Goal: Information Seeking & Learning: Learn about a topic

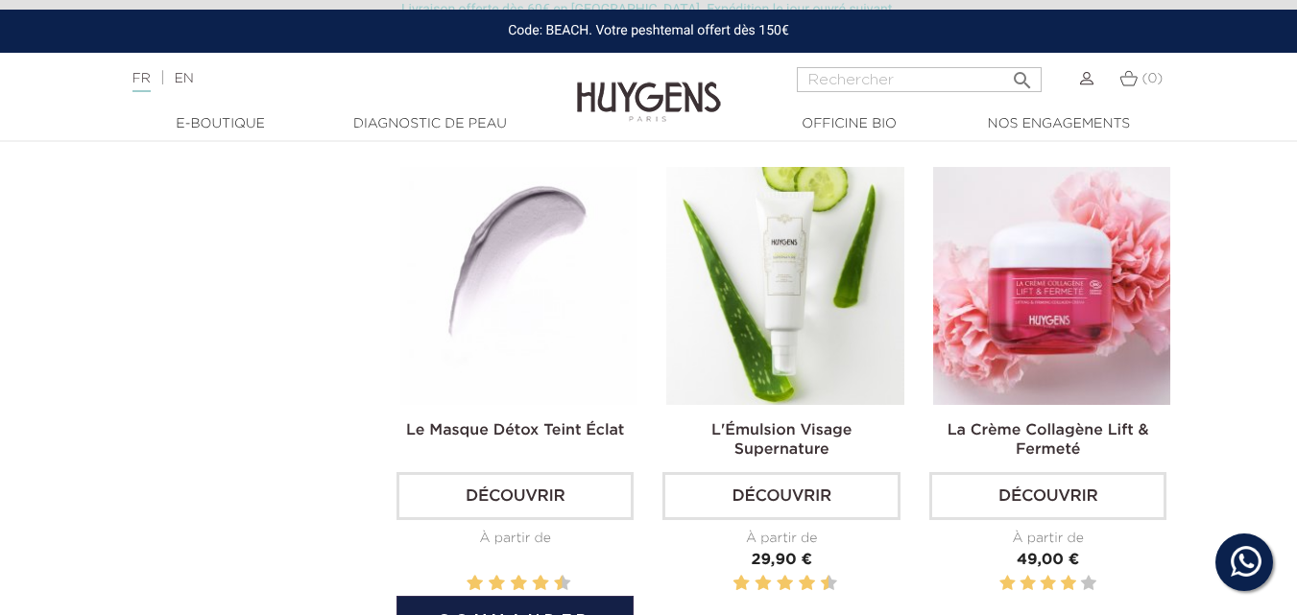
scroll to position [2592, 0]
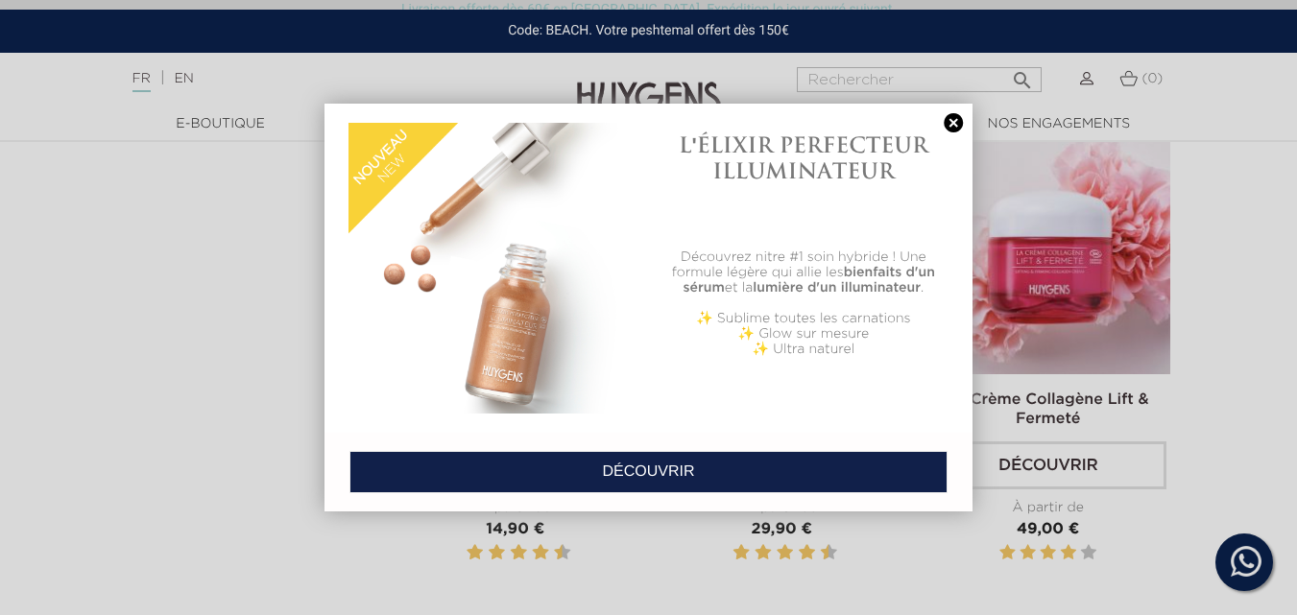
click at [954, 125] on link at bounding box center [953, 123] width 27 height 20
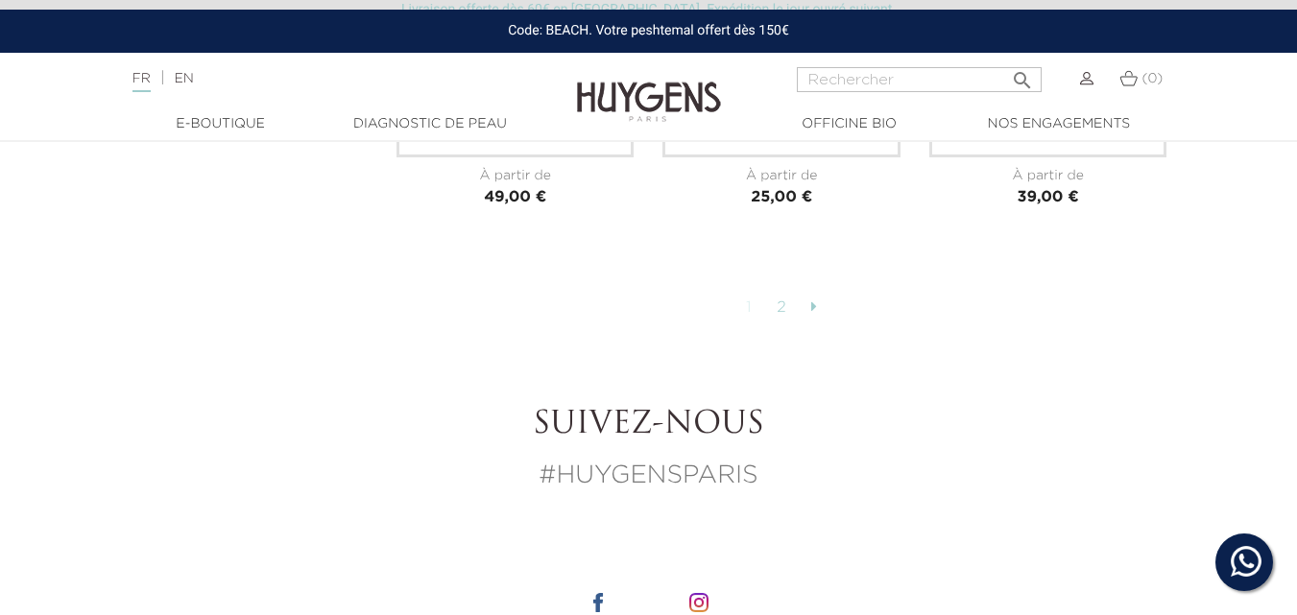
scroll to position [4512, 0]
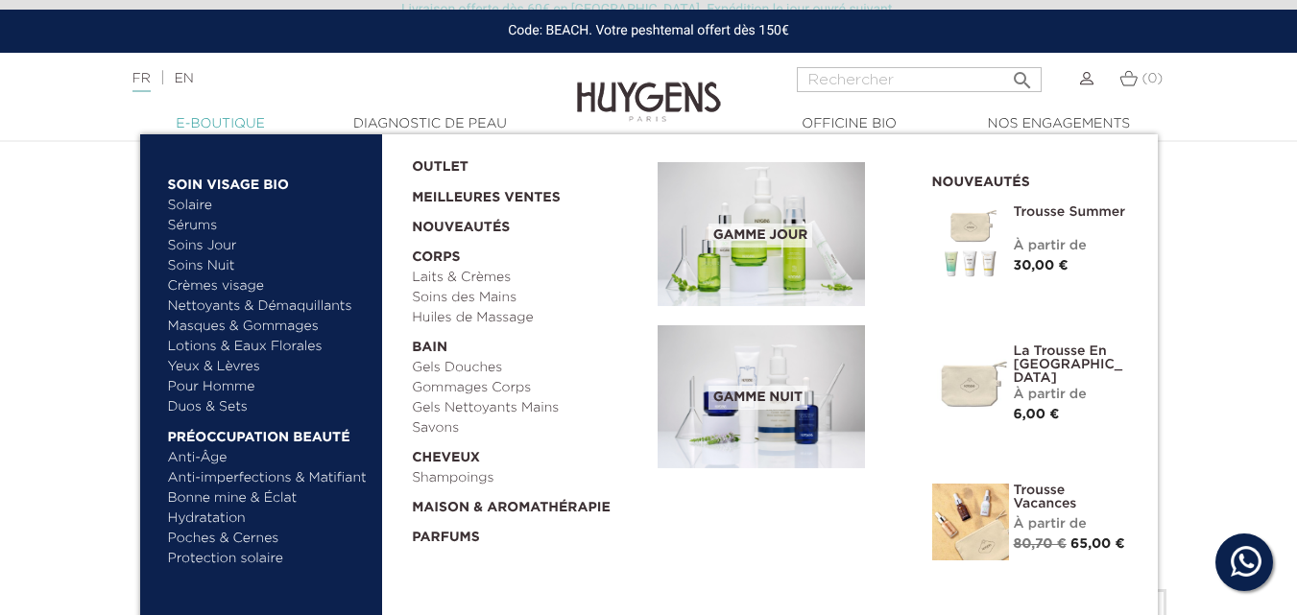
click at [214, 123] on link "  E-Boutique" at bounding box center [221, 124] width 192 height 20
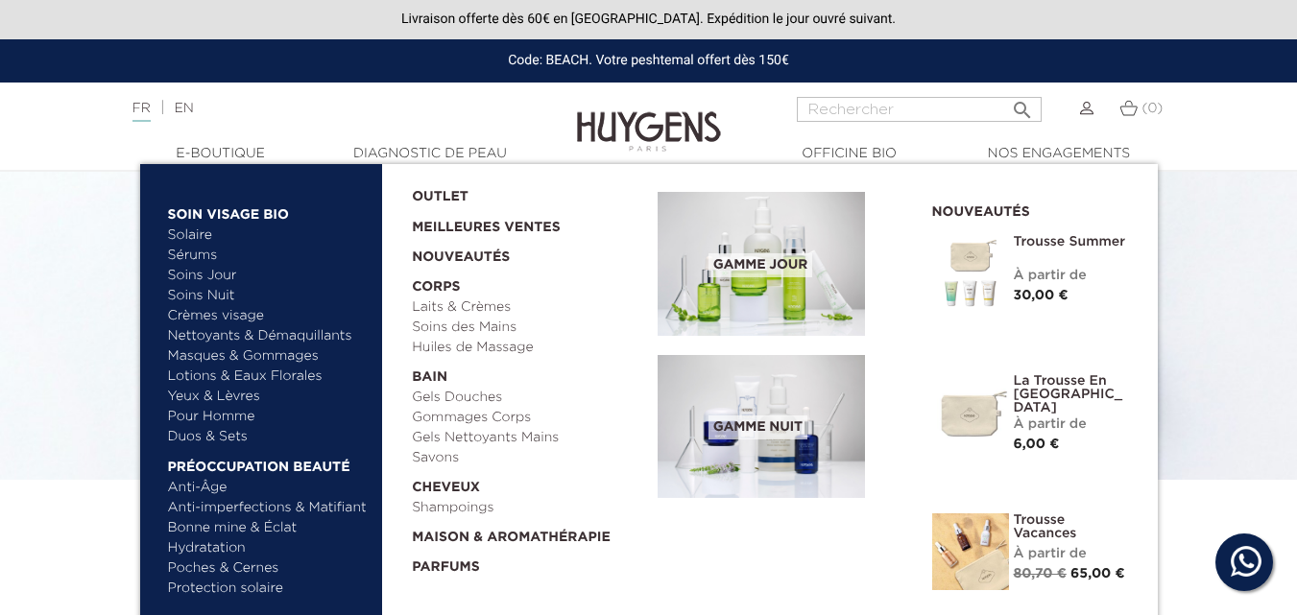
click at [233, 418] on link "Pour Homme" at bounding box center [268, 417] width 201 height 20
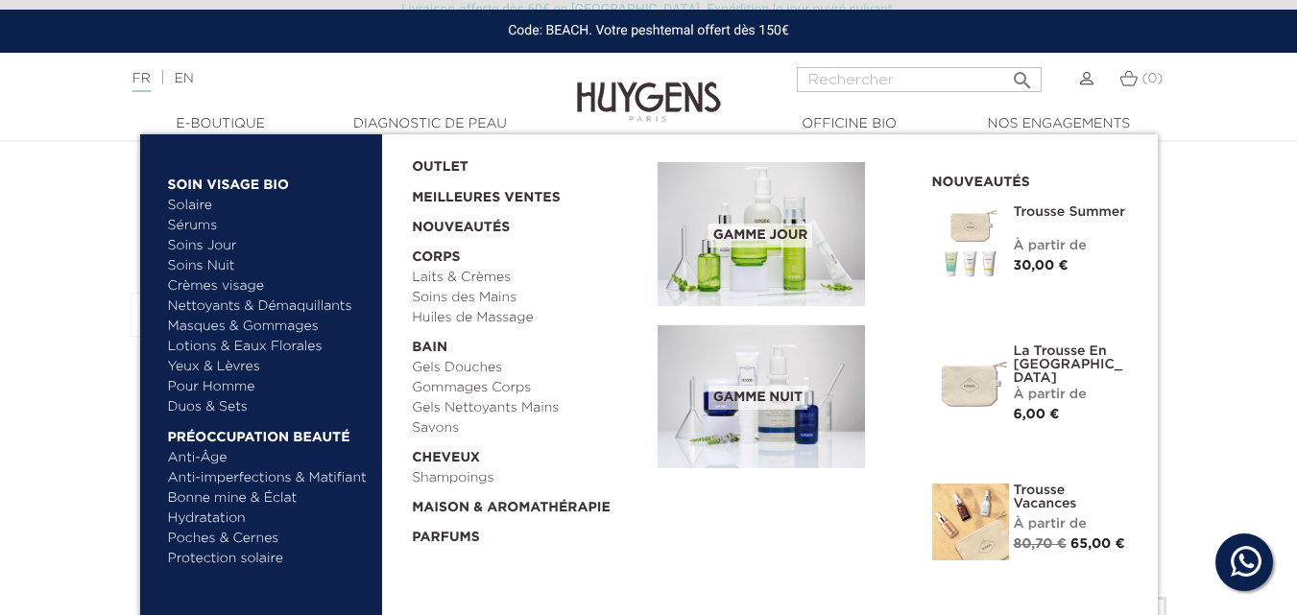
scroll to position [384, 0]
click at [224, 518] on link "Hydratation" at bounding box center [268, 519] width 201 height 20
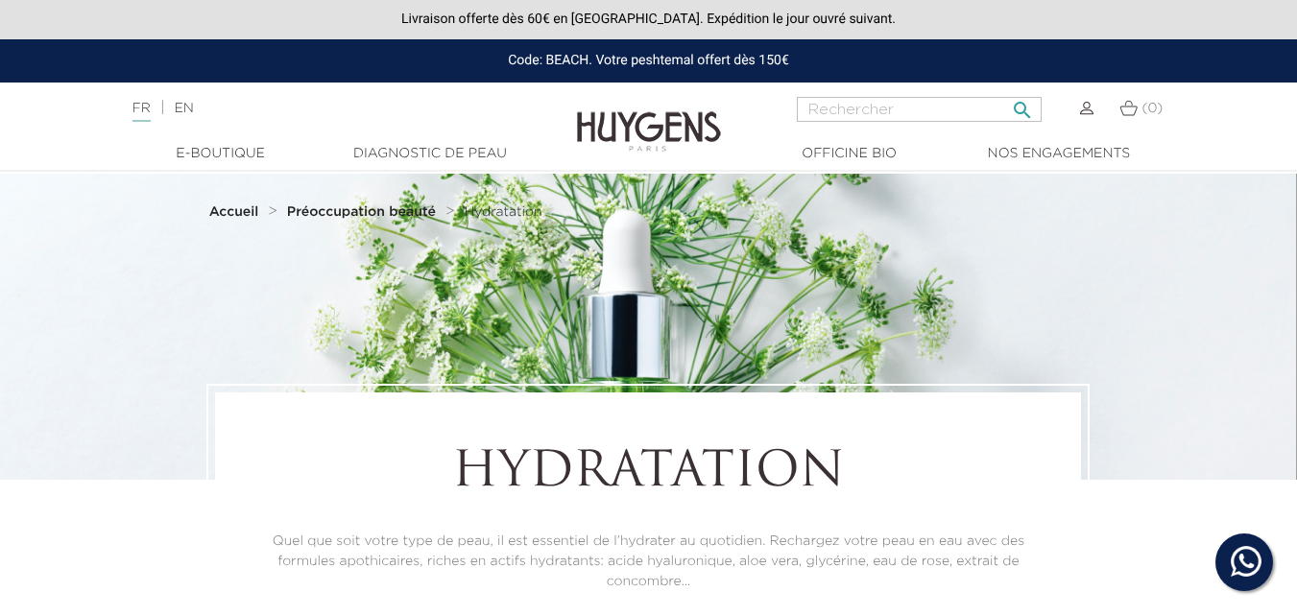
click at [873, 109] on input "Rechercher" at bounding box center [919, 109] width 245 height 25
type input "huile yoga"
click at [1005, 91] on button " Rechercher" at bounding box center [1022, 104] width 35 height 26
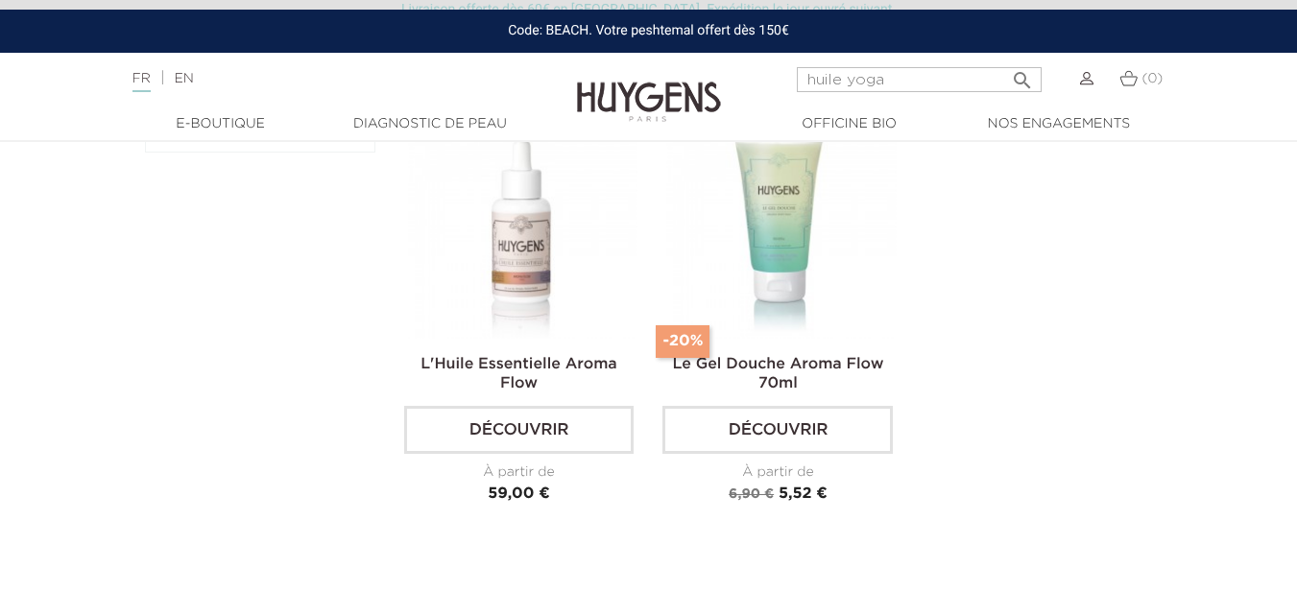
scroll to position [192, 0]
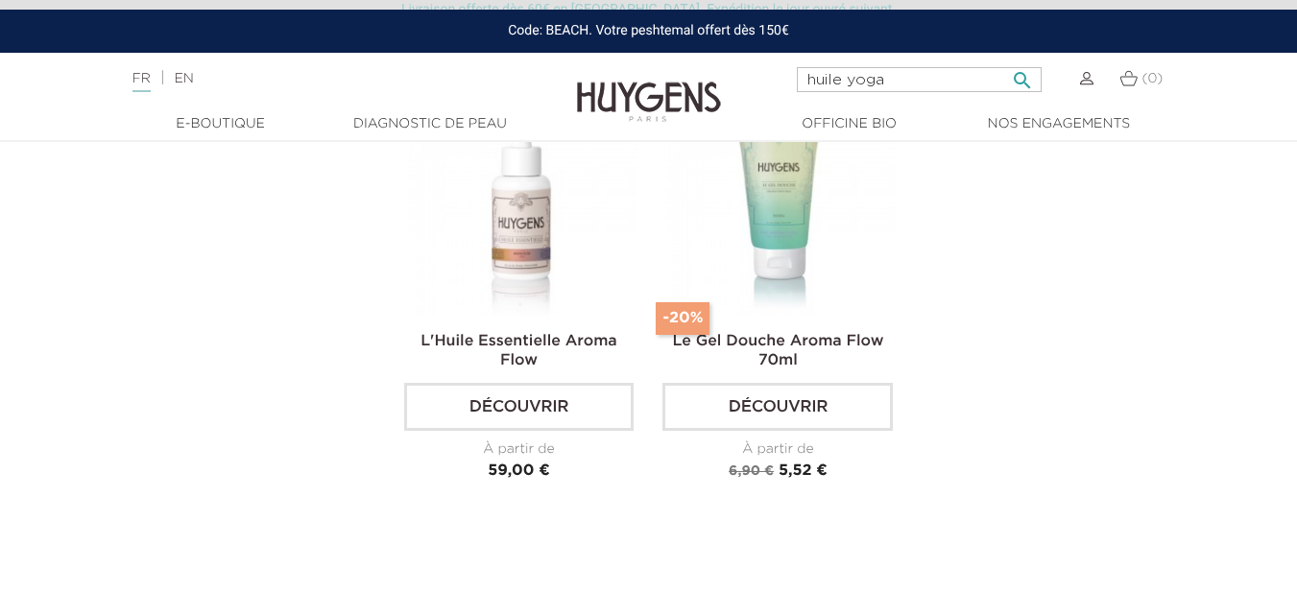
drag, startPoint x: 896, startPoint y: 81, endPoint x: 848, endPoint y: 81, distance: 48.0
click at [848, 81] on input "huile yoga" at bounding box center [919, 79] width 245 height 25
type input "huile aroma"
click at [1005, 61] on button " Rechercher" at bounding box center [1022, 74] width 35 height 26
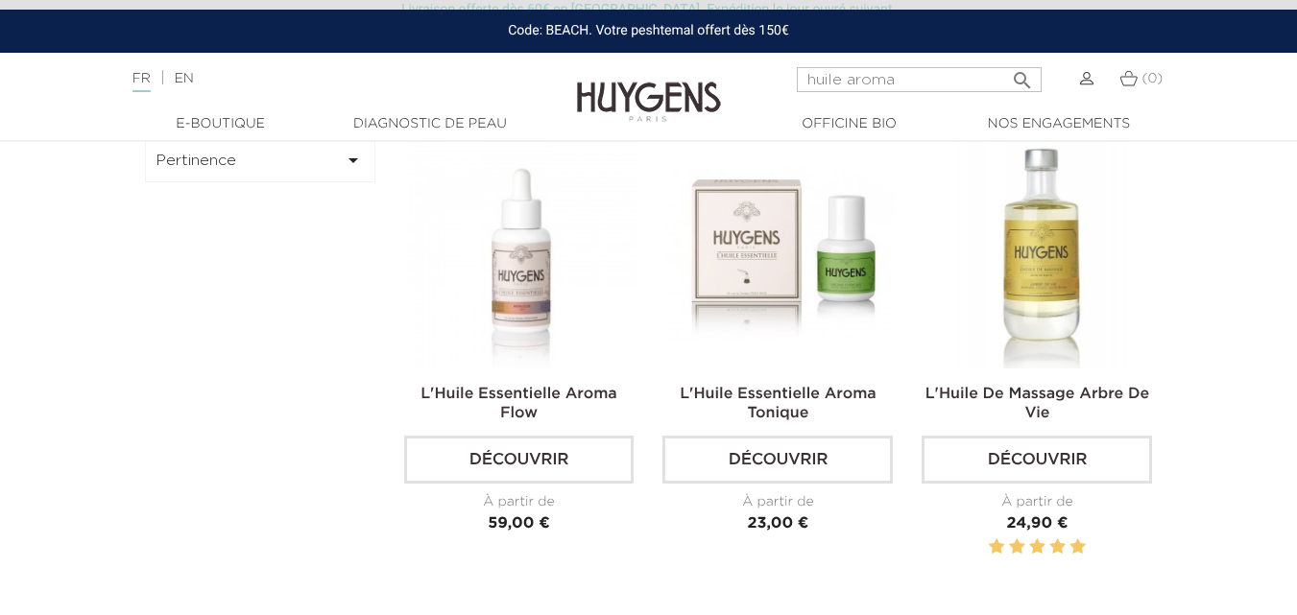
scroll to position [96, 0]
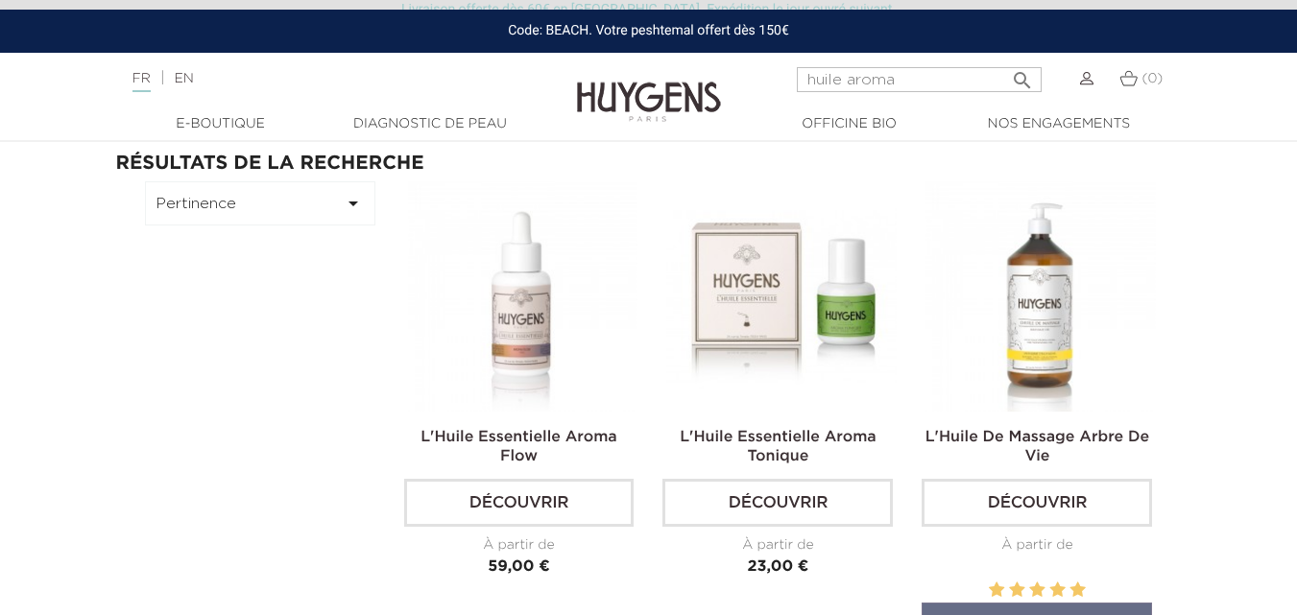
click at [1042, 311] on img at bounding box center [1040, 296] width 230 height 230
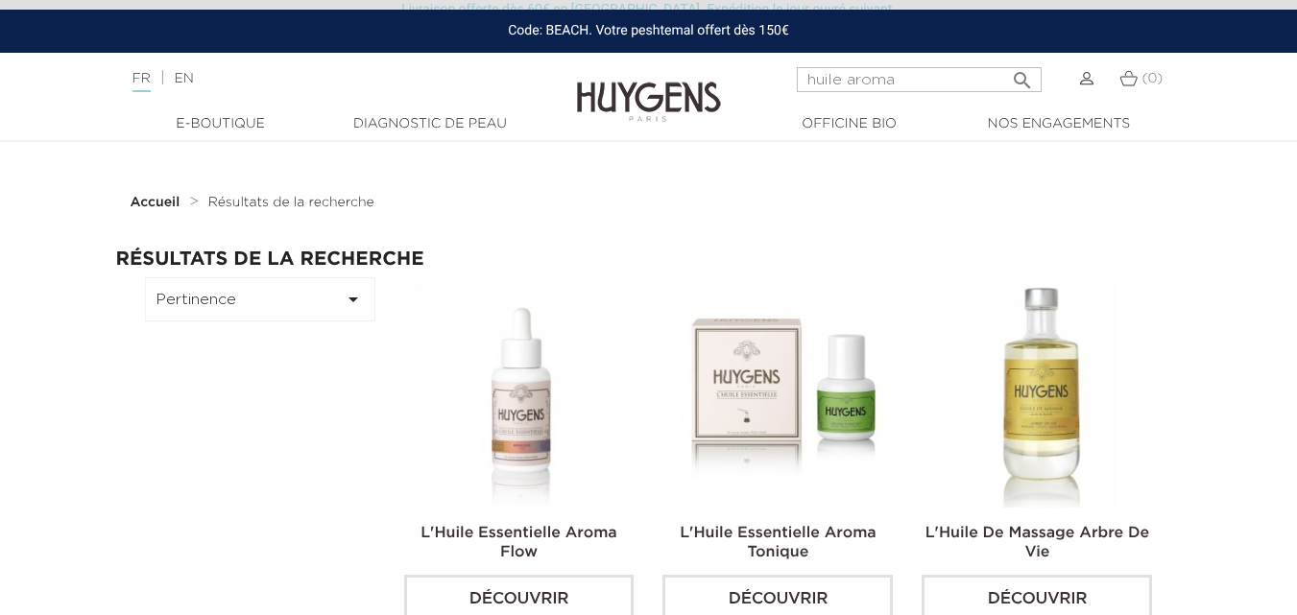
scroll to position [96, 0]
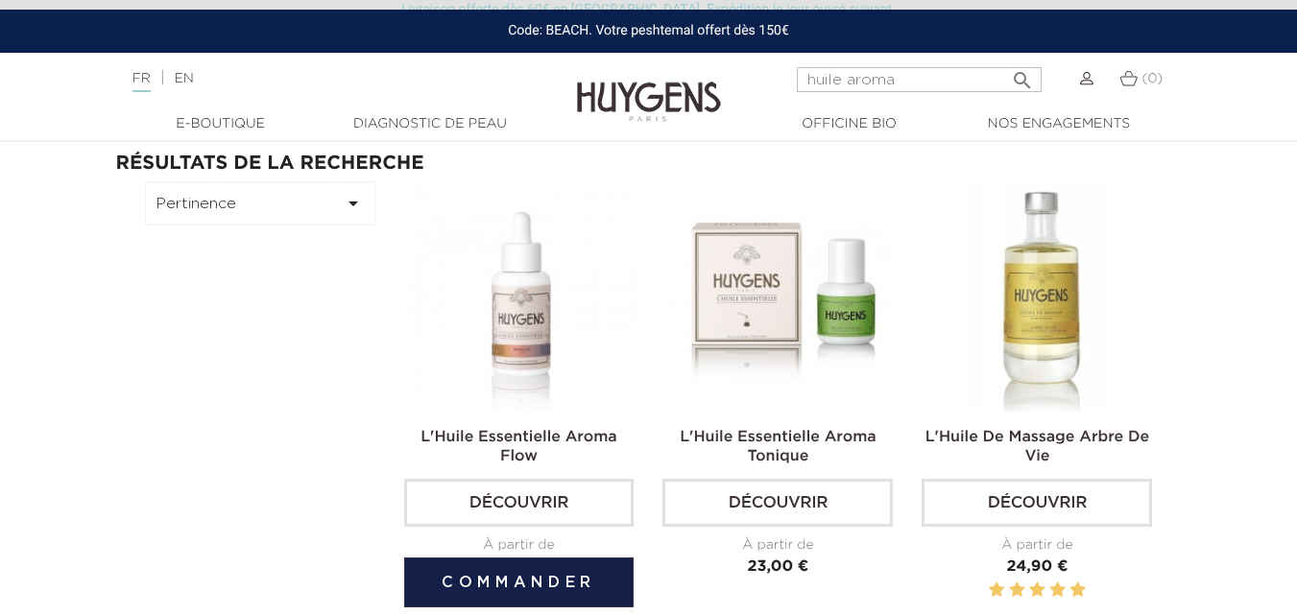
click at [527, 430] on link "L'Huile Essentielle Aroma Flow" at bounding box center [518, 447] width 197 height 35
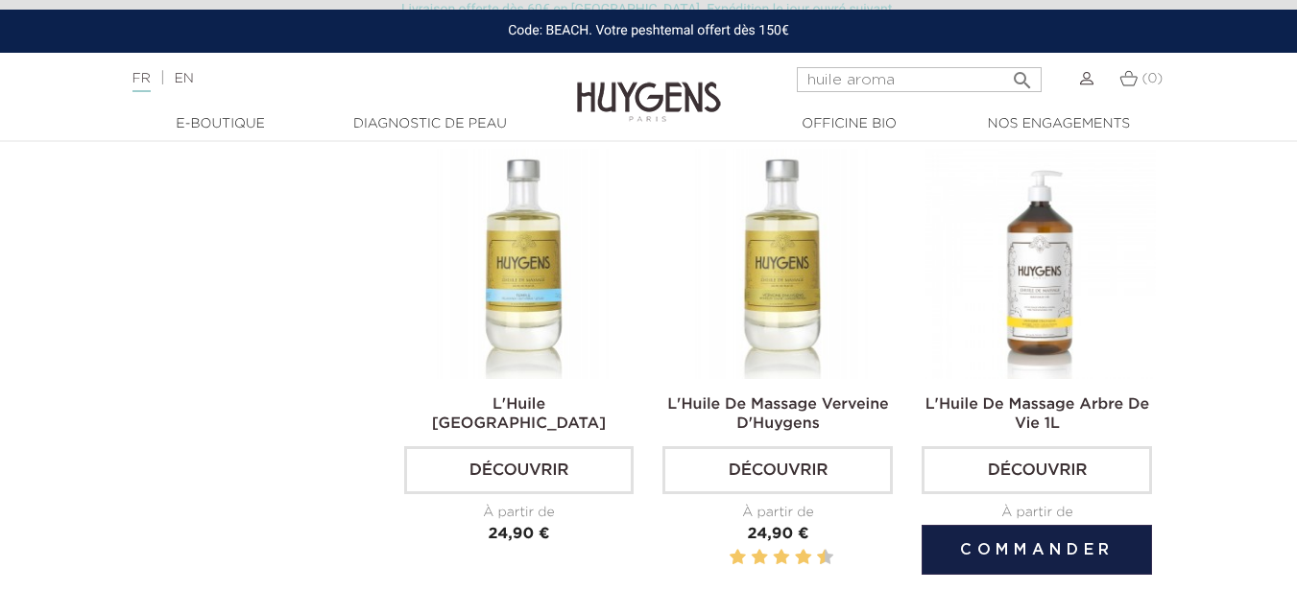
scroll to position [672, 0]
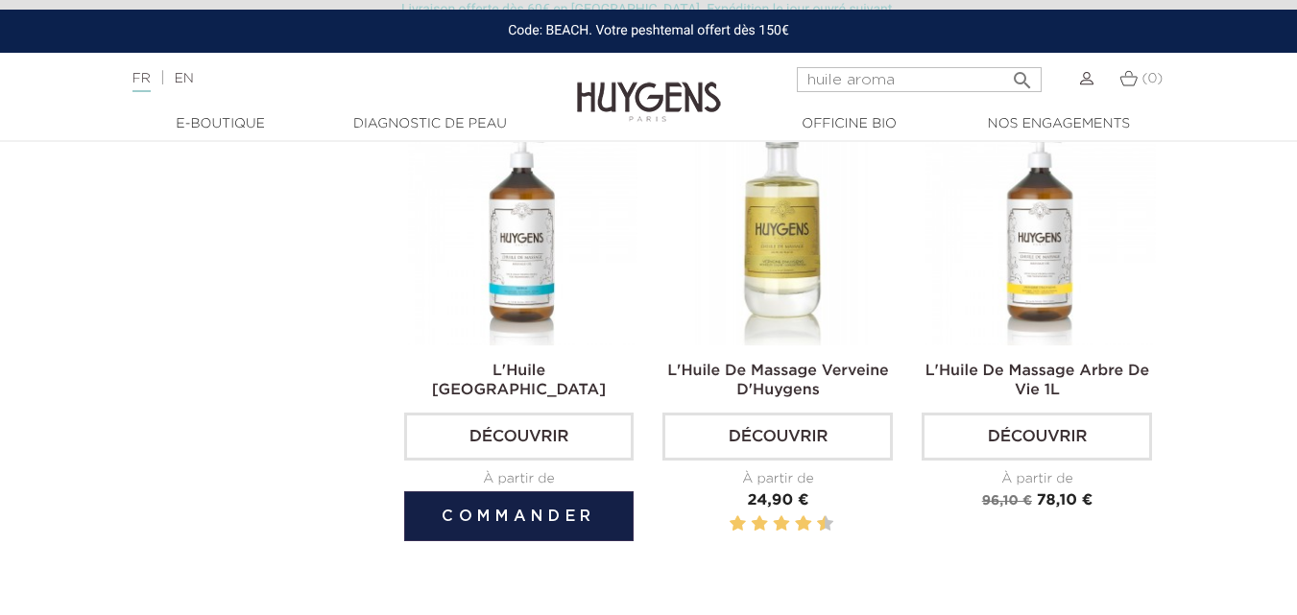
click at [520, 274] on img at bounding box center [523, 230] width 230 height 230
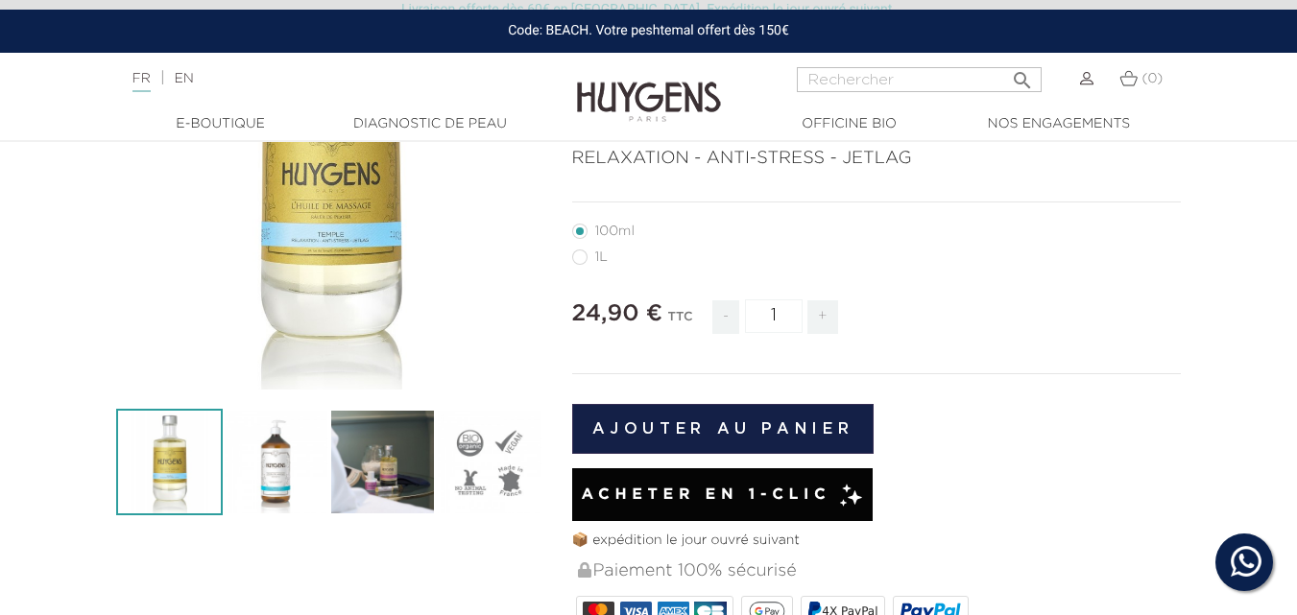
scroll to position [288, 0]
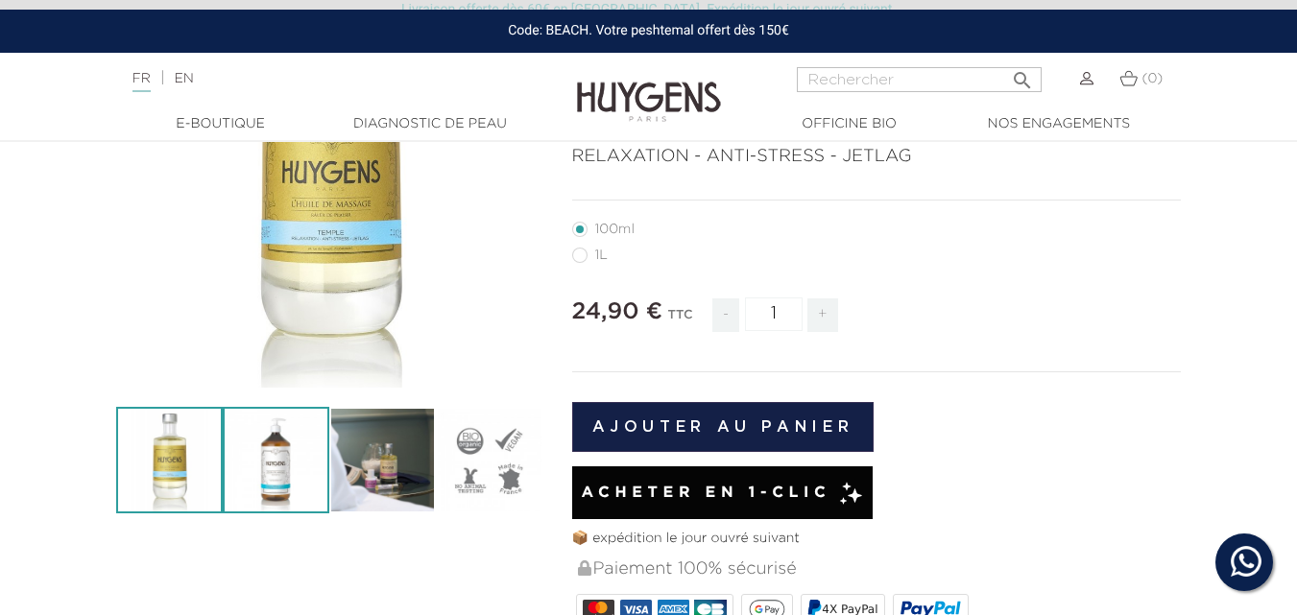
click at [273, 469] on img at bounding box center [276, 460] width 107 height 107
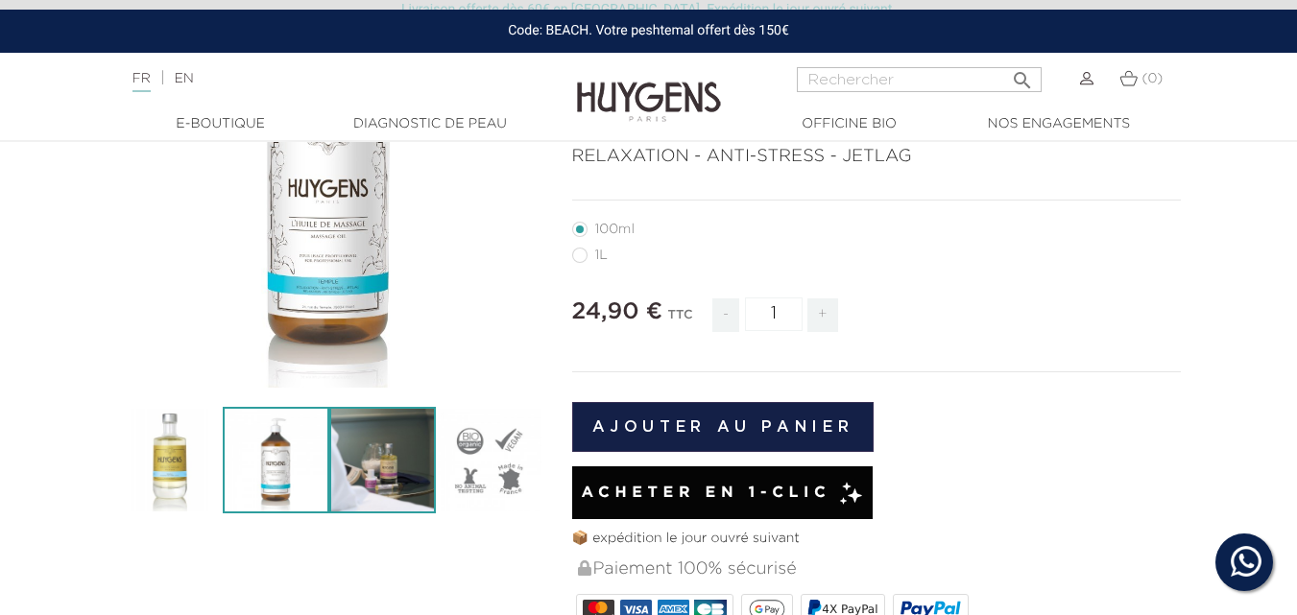
click at [371, 460] on img at bounding box center [382, 460] width 107 height 107
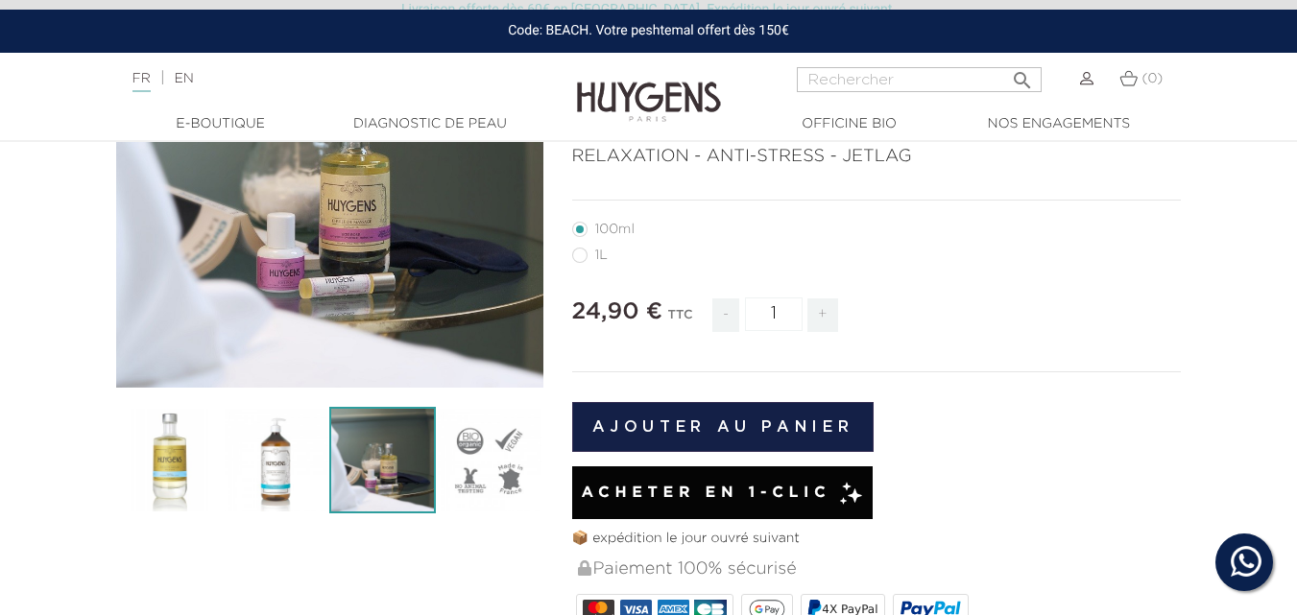
scroll to position [192, 0]
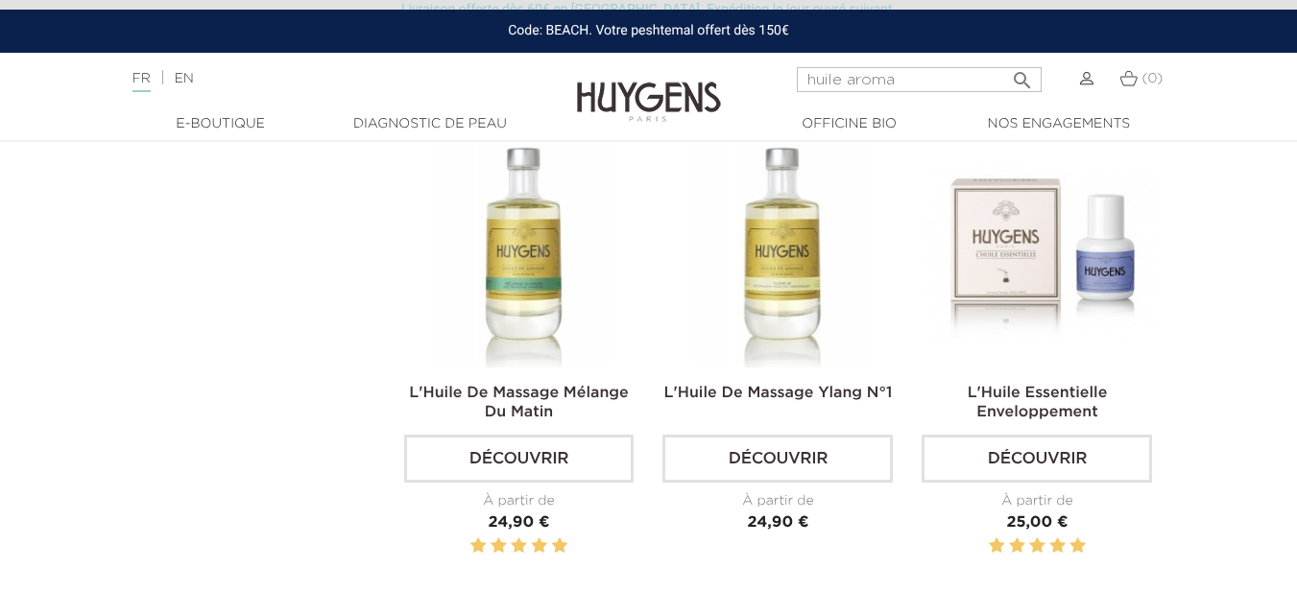
scroll to position [1632, 0]
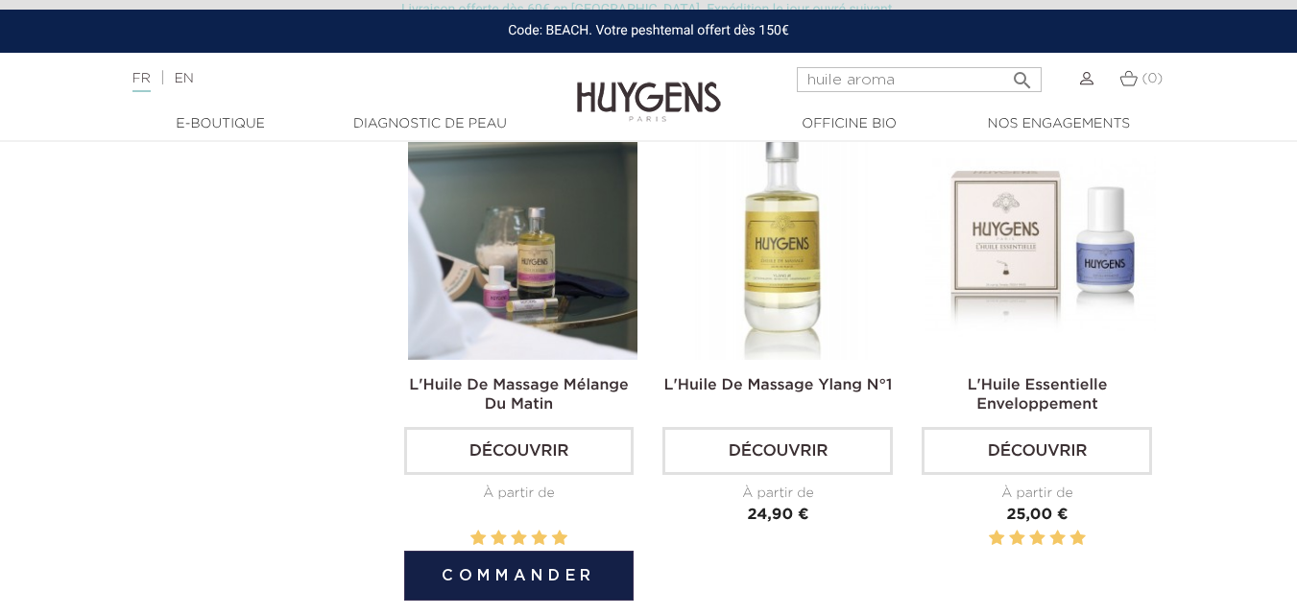
click at [515, 275] on img at bounding box center [523, 245] width 230 height 230
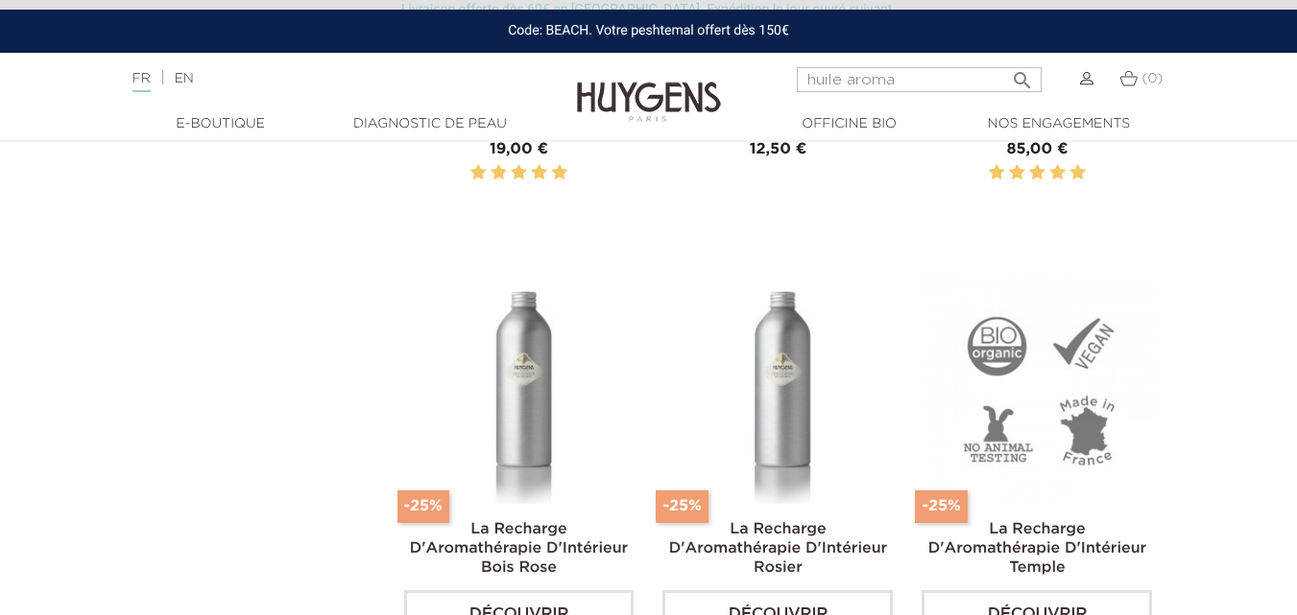
scroll to position [3936, 0]
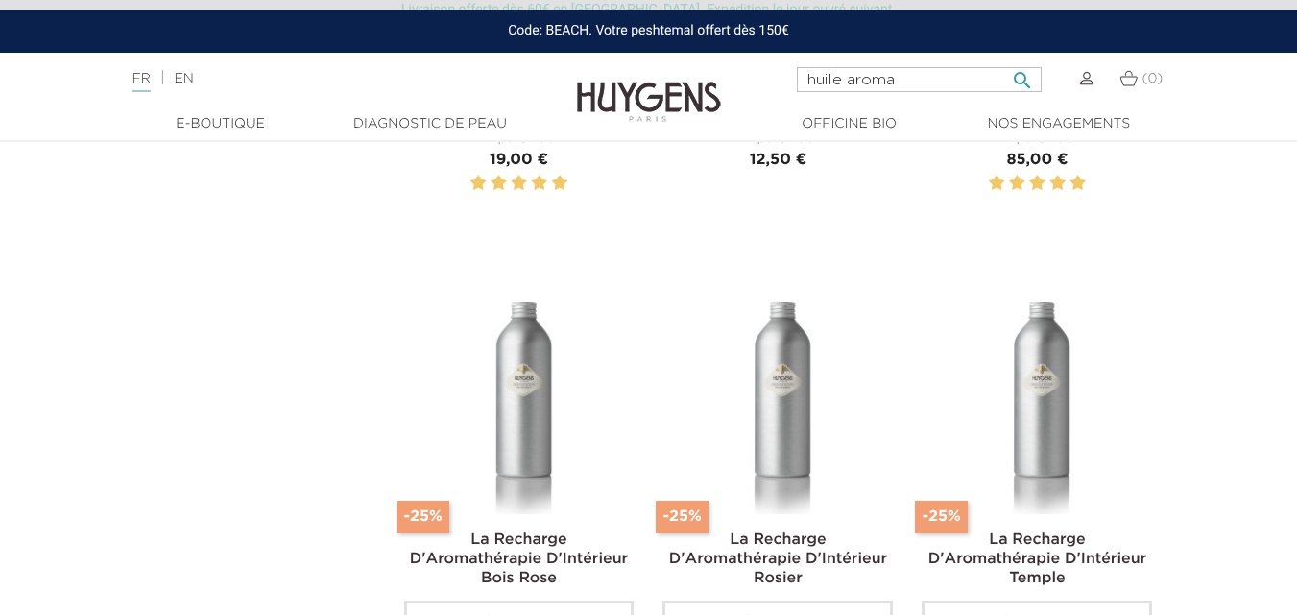
click at [919, 82] on input "huile aroma" at bounding box center [919, 79] width 245 height 25
type input "huile aroma flow"
click at [1005, 61] on button " Rechercher" at bounding box center [1022, 74] width 35 height 26
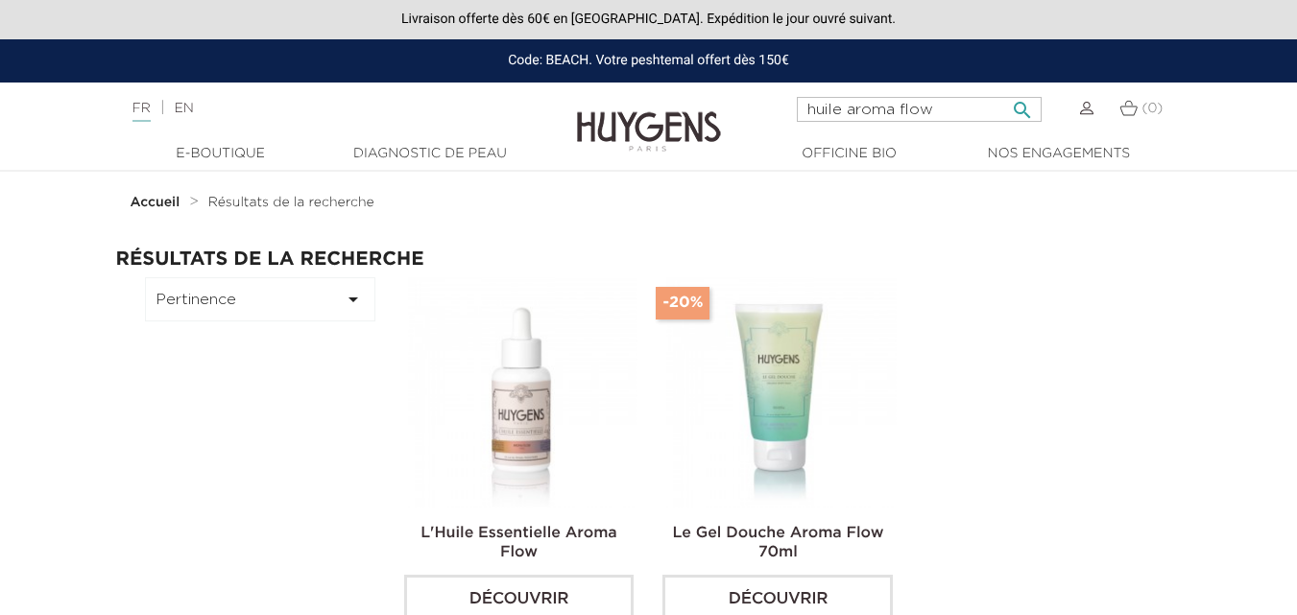
drag, startPoint x: 938, startPoint y: 112, endPoint x: 849, endPoint y: 107, distance: 89.5
click at [849, 107] on input "huile aroma flow" at bounding box center [919, 109] width 245 height 25
type input "huile [DEMOGRAPHIC_DATA]"
click at [1005, 91] on button " Rechercher" at bounding box center [1022, 104] width 35 height 26
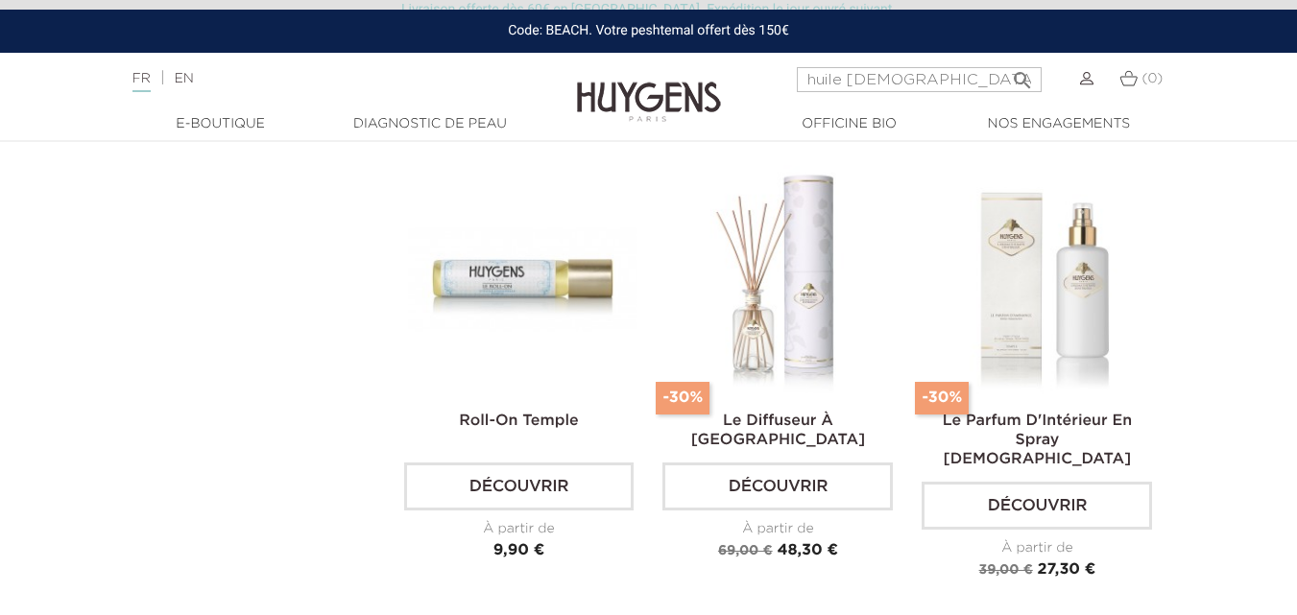
scroll to position [576, 0]
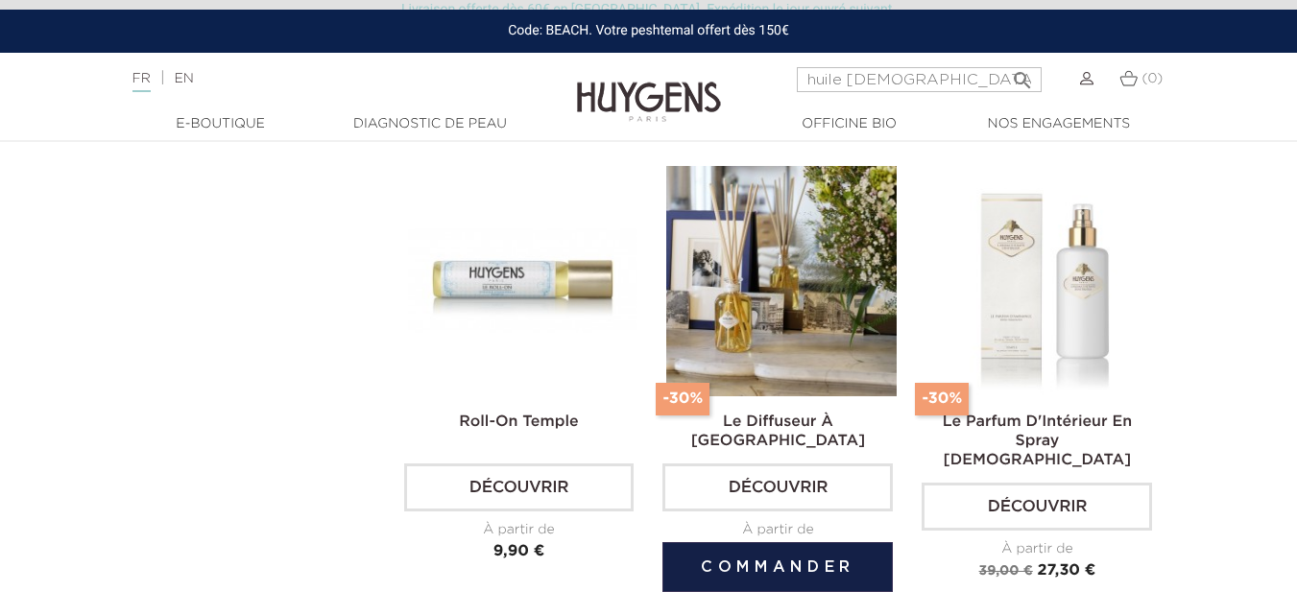
click at [775, 487] on link "Découvrir" at bounding box center [777, 488] width 230 height 48
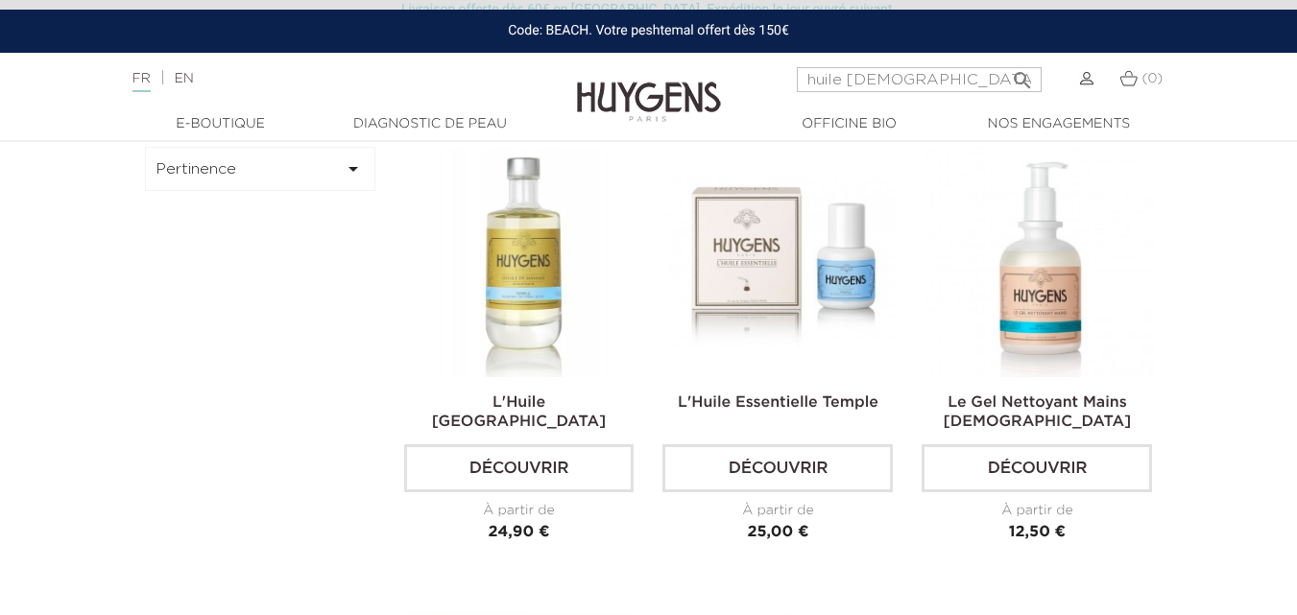
scroll to position [96, 0]
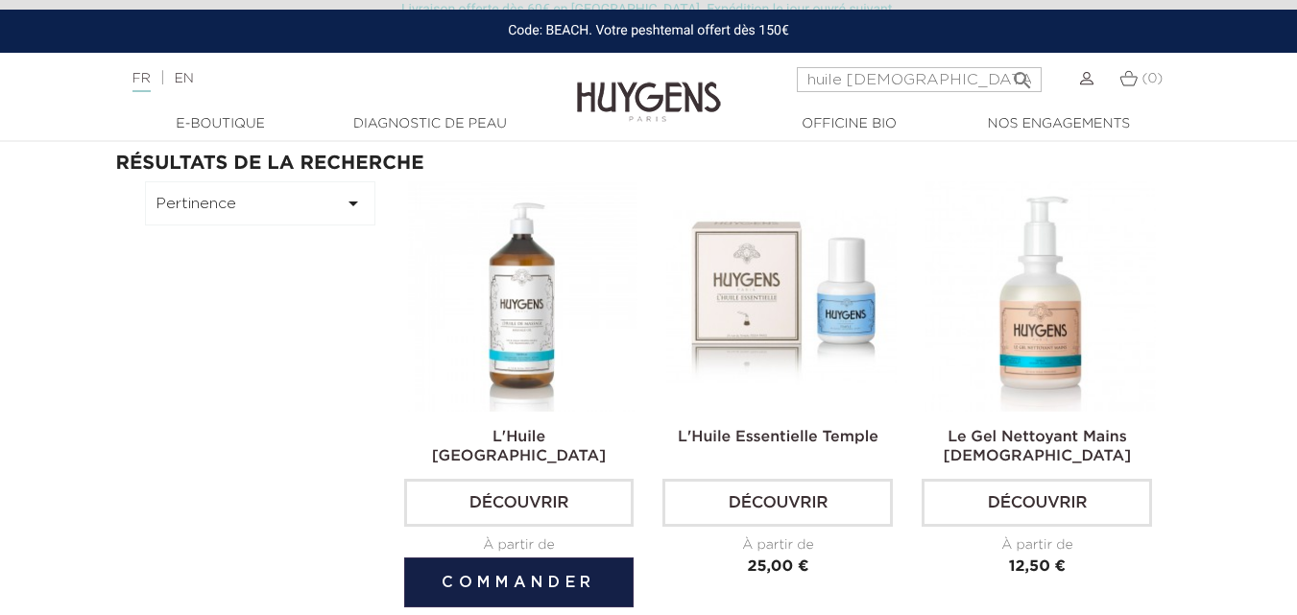
click at [494, 315] on img at bounding box center [523, 296] width 230 height 230
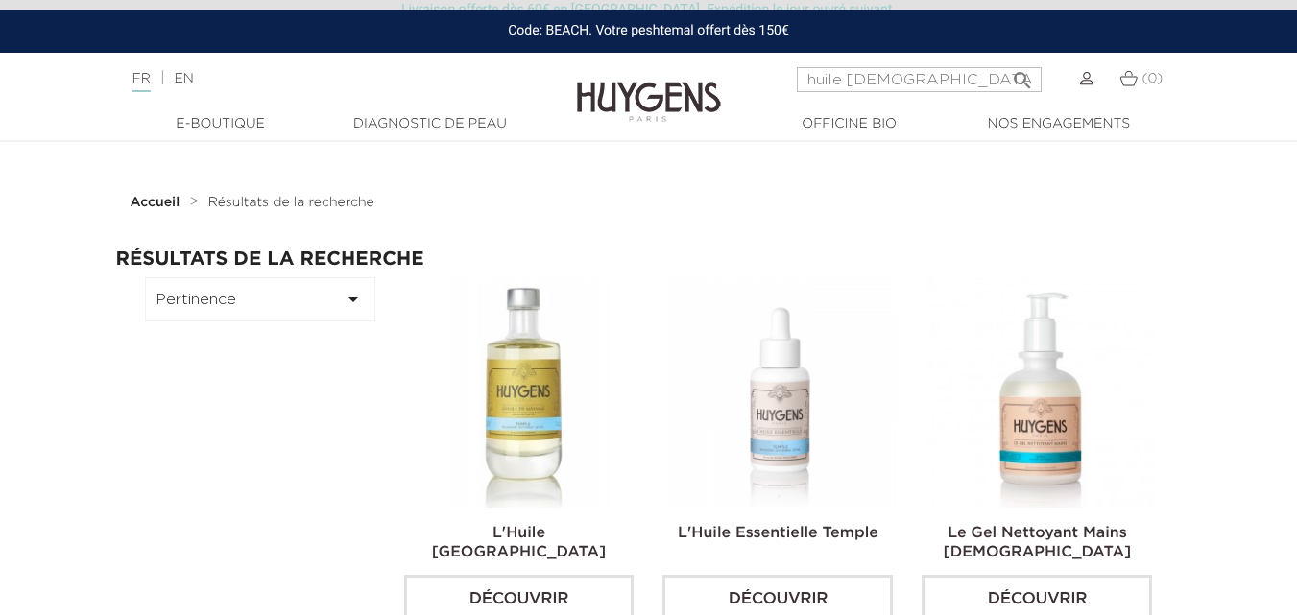
scroll to position [96, 0]
